Goal: Information Seeking & Learning: Learn about a topic

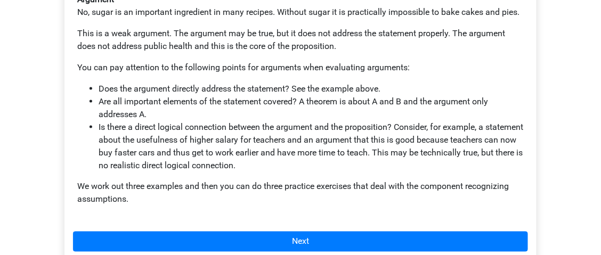
scroll to position [348, 0]
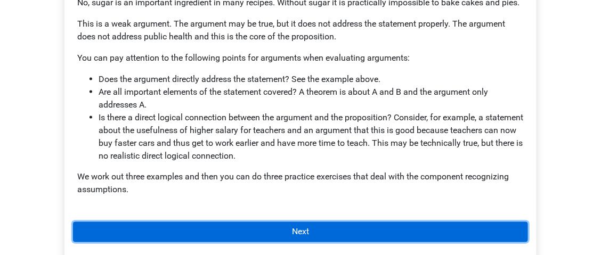
click at [201, 222] on link "Next" at bounding box center [300, 232] width 455 height 20
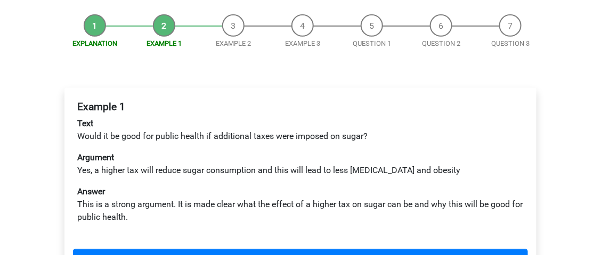
scroll to position [134, 0]
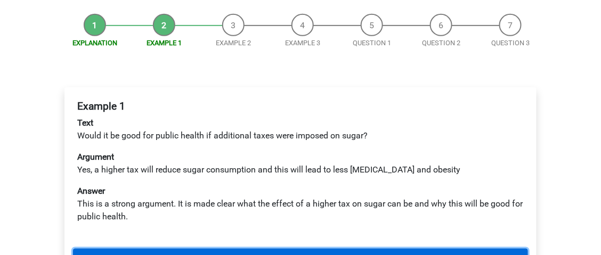
click at [126, 249] on link "Next" at bounding box center [300, 259] width 455 height 20
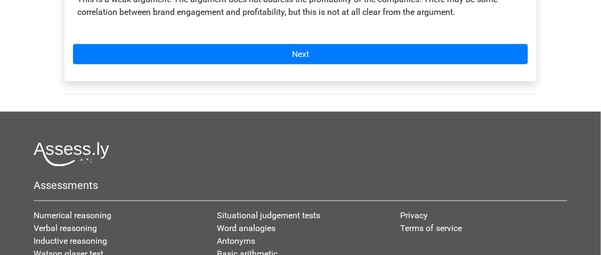
scroll to position [359, 0]
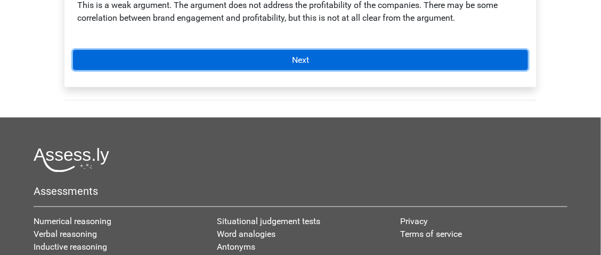
click at [232, 50] on link "Next" at bounding box center [300, 60] width 455 height 20
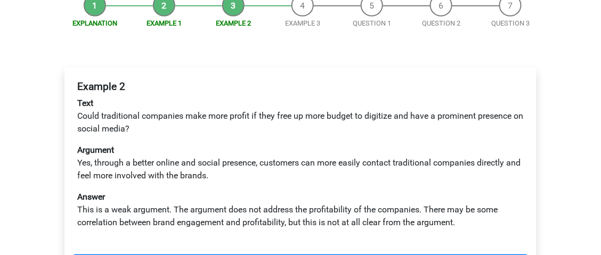
scroll to position [0, 0]
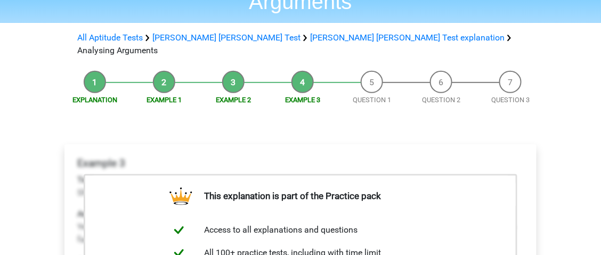
scroll to position [77, 0]
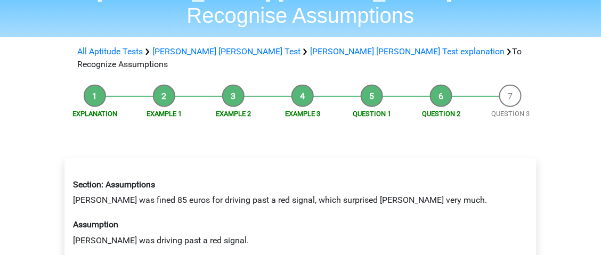
scroll to position [72, 0]
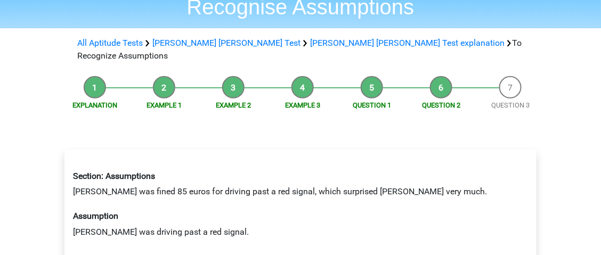
radio input "true"
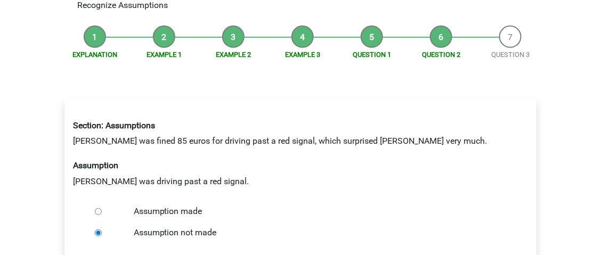
scroll to position [127, 0]
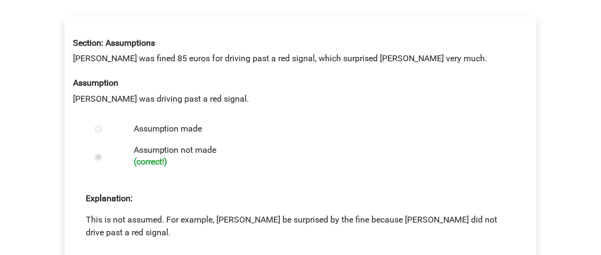
scroll to position [212, 0]
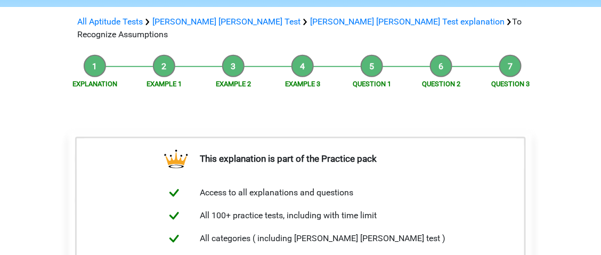
scroll to position [92, 0]
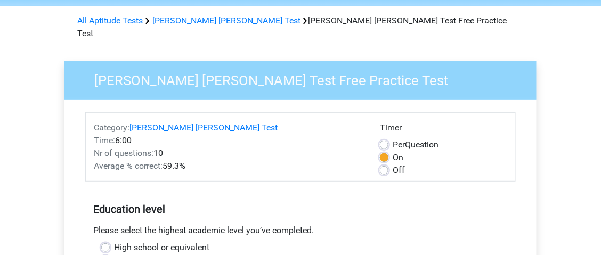
scroll to position [52, 0]
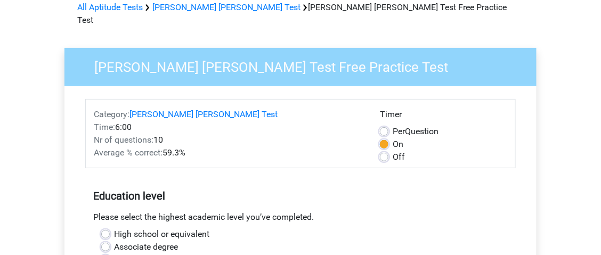
click at [393, 151] on label "Off" at bounding box center [399, 157] width 12 height 13
click at [388, 151] on input "Off" at bounding box center [384, 156] width 9 height 11
radio input "true"
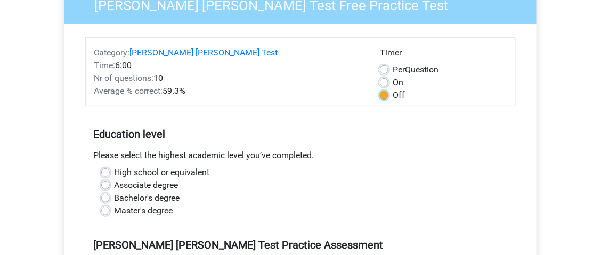
scroll to position [127, 0]
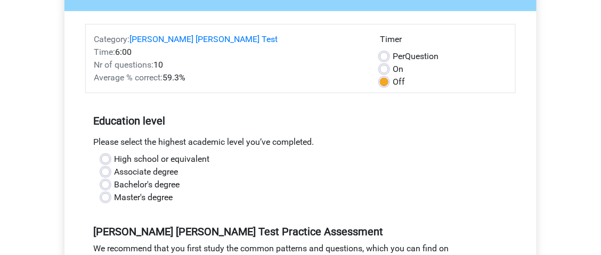
click at [114, 191] on label "Master's degree" at bounding box center [143, 197] width 59 height 13
click at [109, 191] on input "Master's degree" at bounding box center [105, 196] width 9 height 11
radio input "true"
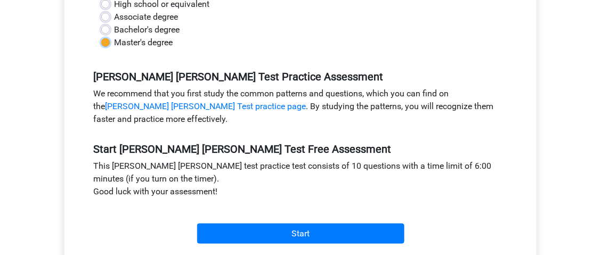
scroll to position [334, 0]
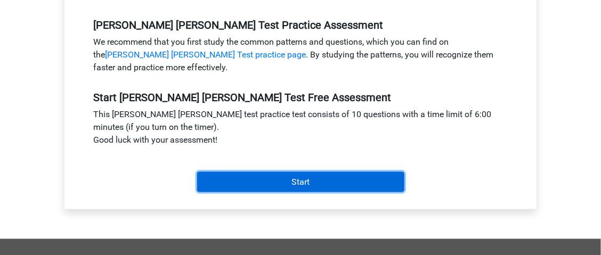
click at [247, 172] on input "Start" at bounding box center [300, 182] width 207 height 20
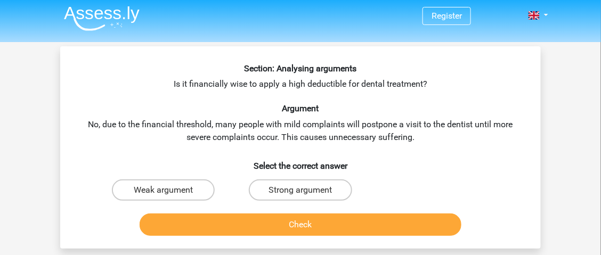
scroll to position [4, 0]
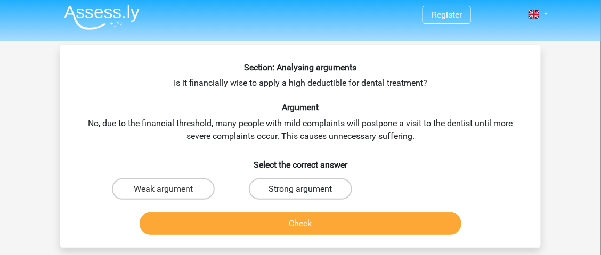
click at [273, 194] on label "Strong argument" at bounding box center [300, 189] width 103 height 21
click at [301, 194] on input "Strong argument" at bounding box center [304, 192] width 7 height 7
radio input "true"
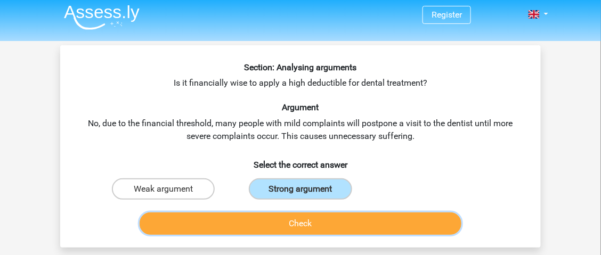
click at [274, 223] on button "Check" at bounding box center [301, 224] width 322 height 22
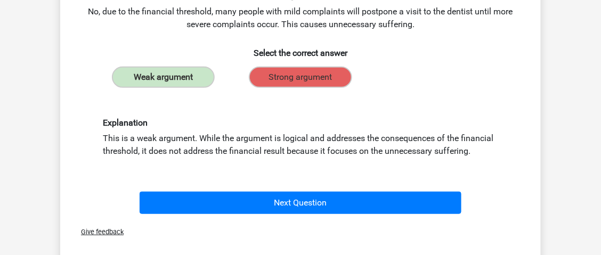
scroll to position [117, 0]
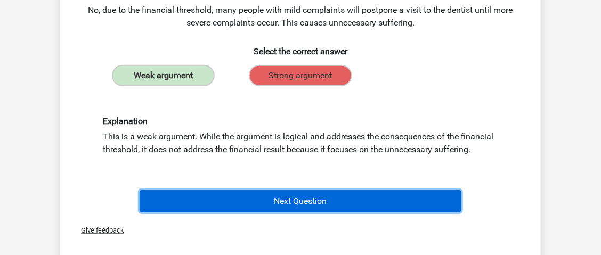
click at [263, 209] on button "Next Question" at bounding box center [301, 201] width 322 height 22
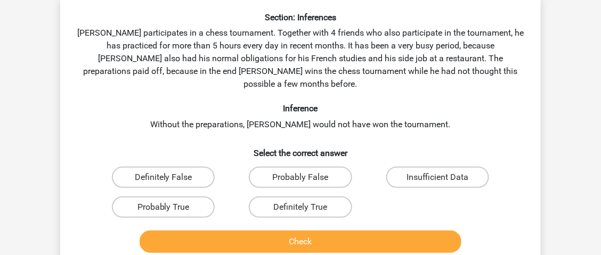
scroll to position [57, 0]
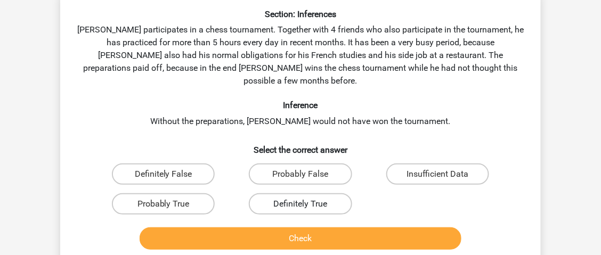
click at [274, 193] on label "Definitely True" at bounding box center [300, 203] width 103 height 21
click at [301, 204] on input "Definitely True" at bounding box center [304, 207] width 7 height 7
radio input "true"
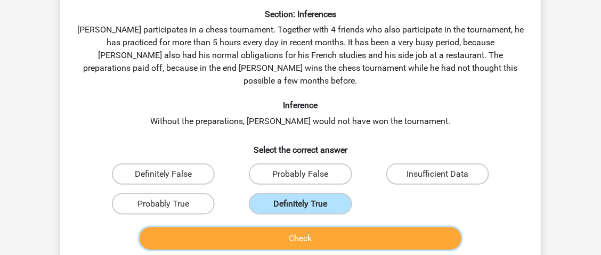
click at [272, 228] on button "Check" at bounding box center [301, 239] width 322 height 22
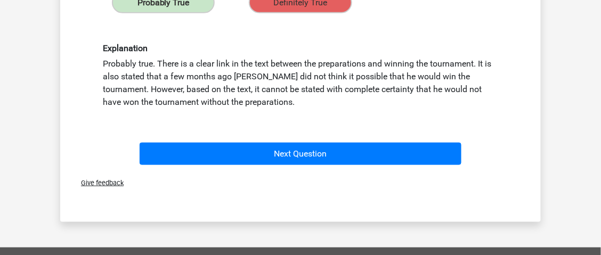
scroll to position [269, 0]
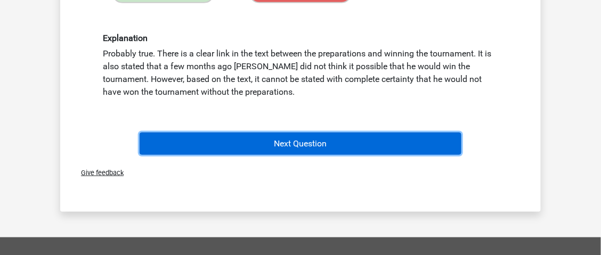
click at [269, 133] on button "Next Question" at bounding box center [301, 144] width 322 height 22
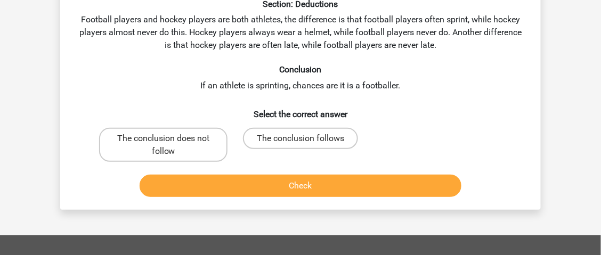
scroll to position [49, 0]
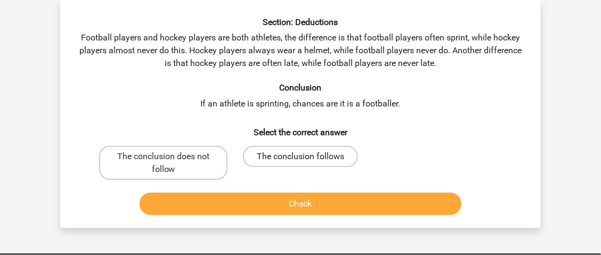
click at [281, 157] on label "The conclusion follows" at bounding box center [300, 156] width 115 height 21
click at [301, 157] on input "The conclusion follows" at bounding box center [304, 160] width 7 height 7
radio input "true"
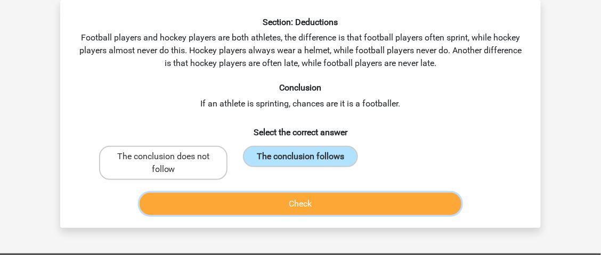
click at [282, 193] on button "Check" at bounding box center [301, 204] width 322 height 22
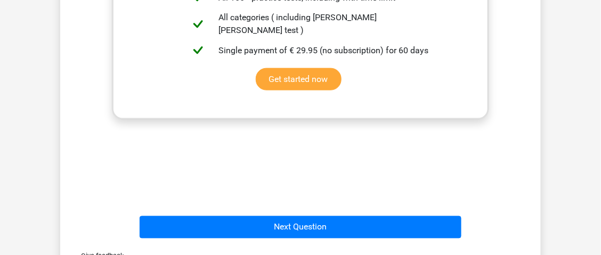
scroll to position [371, 0]
